Goal: Information Seeking & Learning: Learn about a topic

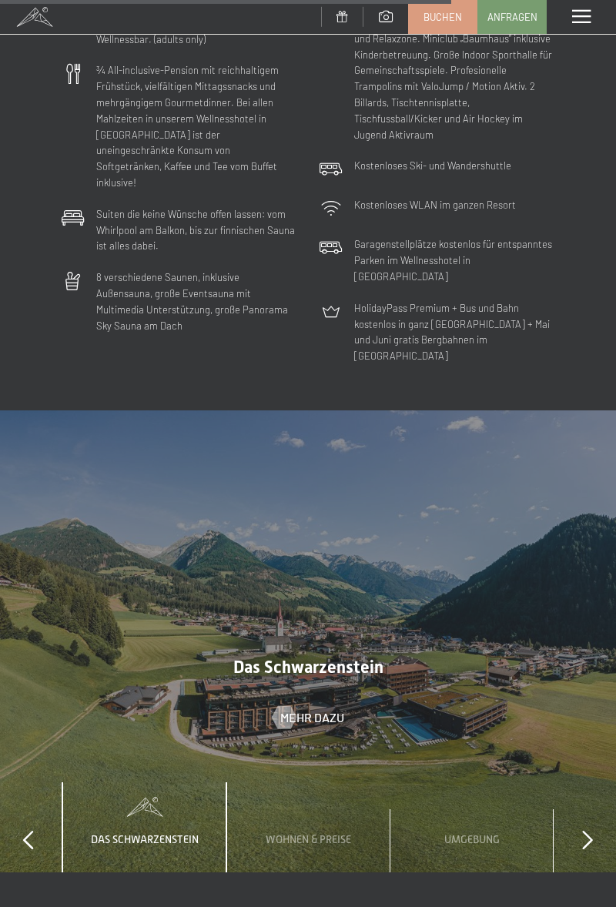
scroll to position [4149, 0]
click at [313, 708] on span "Mehr dazu" at bounding box center [312, 716] width 64 height 17
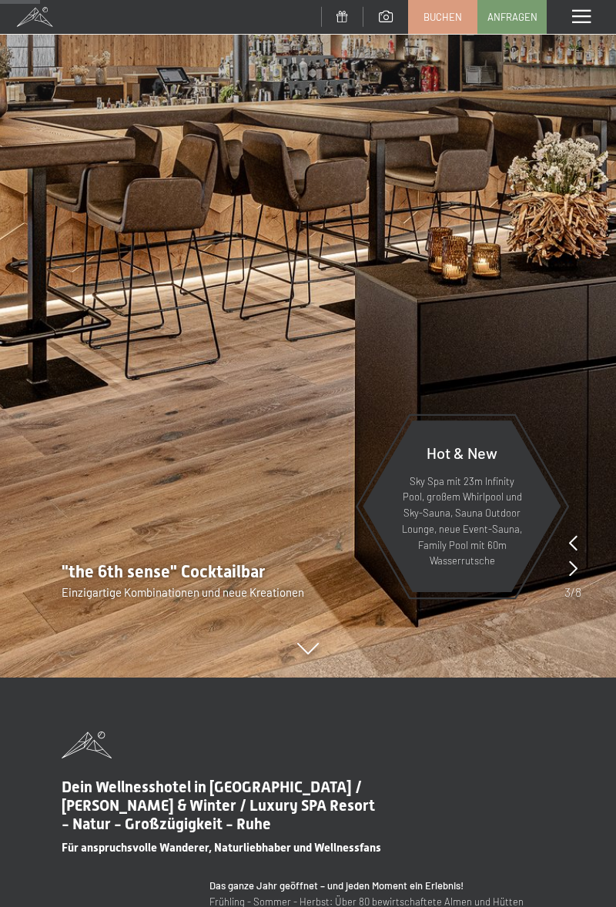
scroll to position [0, 0]
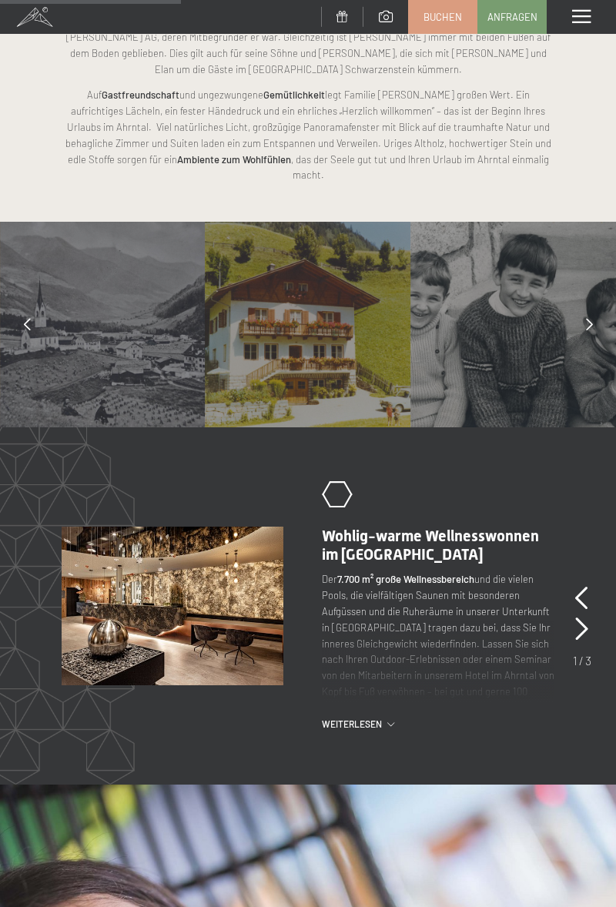
scroll to position [1030, 0]
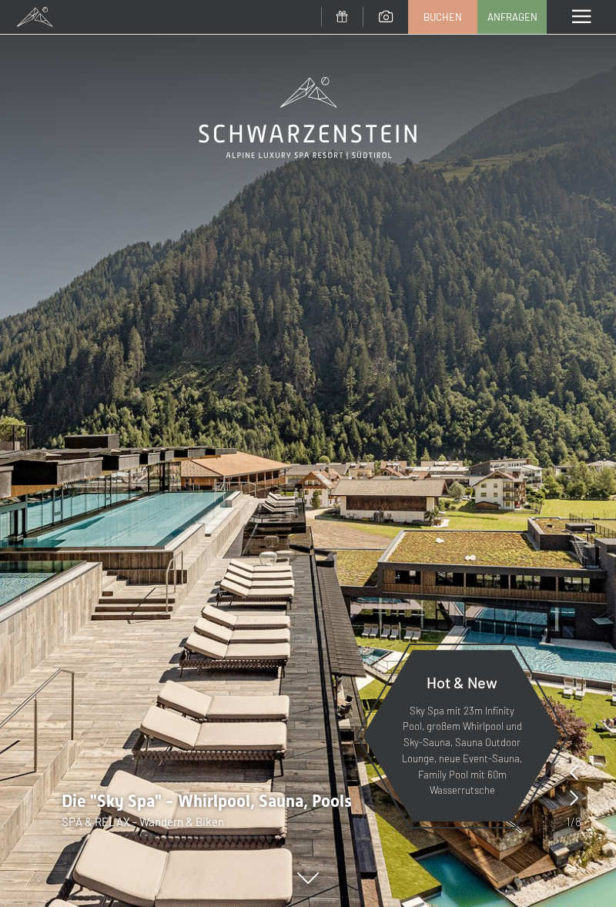
click at [349, 550] on img at bounding box center [308, 453] width 616 height 907
click at [363, 483] on img at bounding box center [308, 453] width 616 height 907
click at [479, 729] on p "Sky Spa mit 23m Infinity Pool, großem Whirlpool und Sky-Sauna, Sauna Outdoor Lo…" at bounding box center [461, 751] width 123 height 96
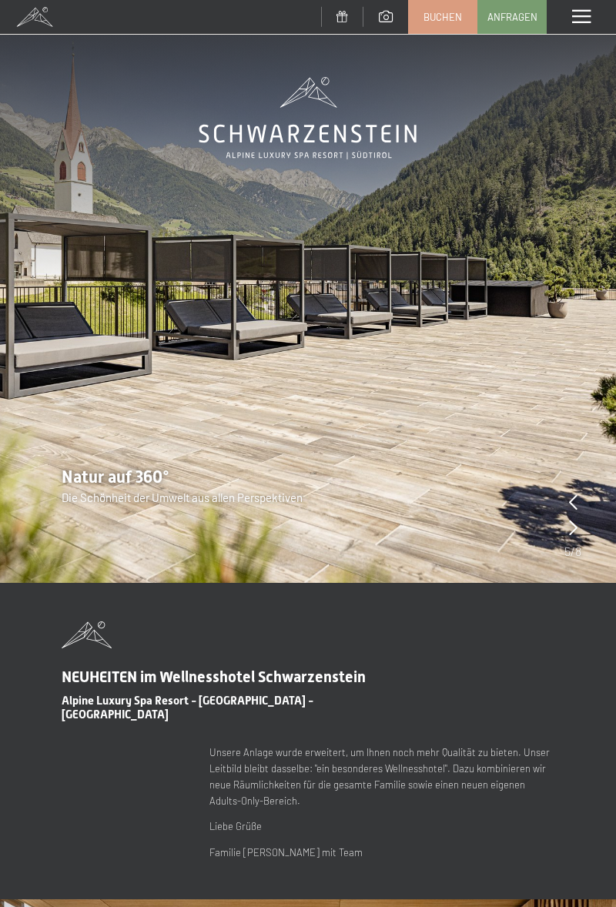
click at [615, 83] on img at bounding box center [308, 291] width 616 height 583
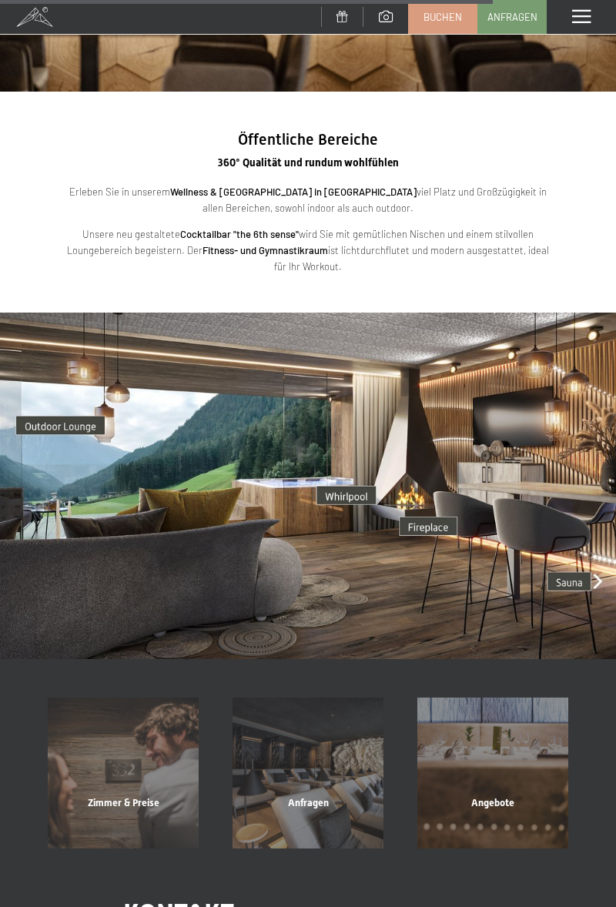
scroll to position [2746, 0]
